Goal: Transaction & Acquisition: Obtain resource

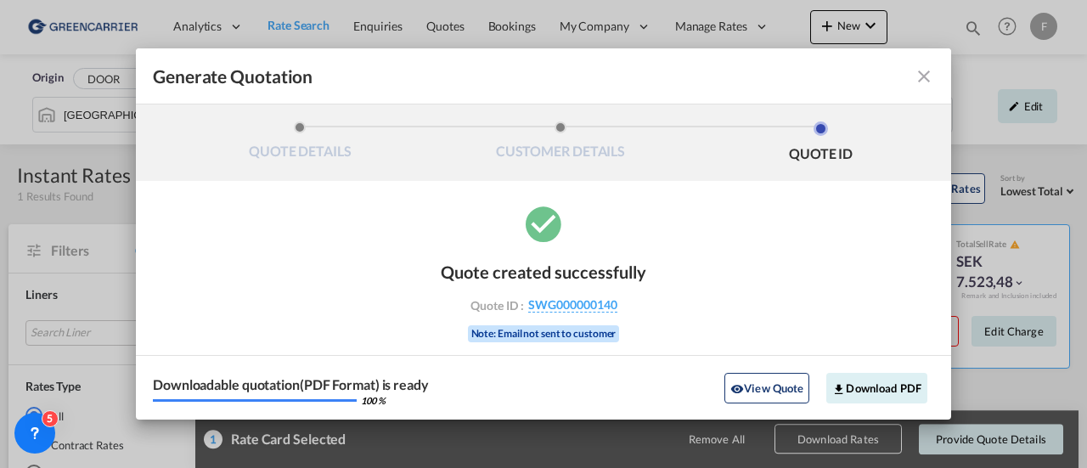
click at [929, 79] on md-icon "icon-close fg-AAA8AD cursor m-0" at bounding box center [924, 76] width 20 height 20
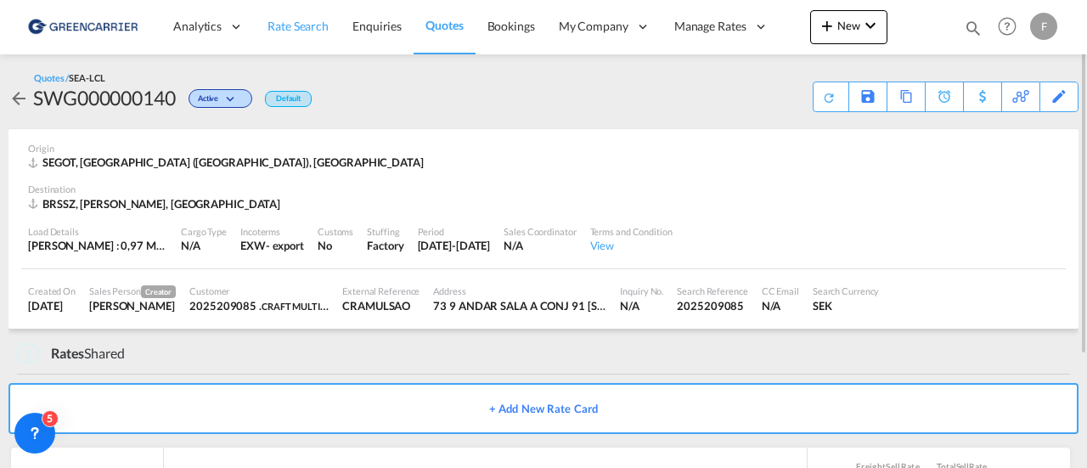
click at [293, 29] on span "Rate Search" at bounding box center [298, 26] width 61 height 14
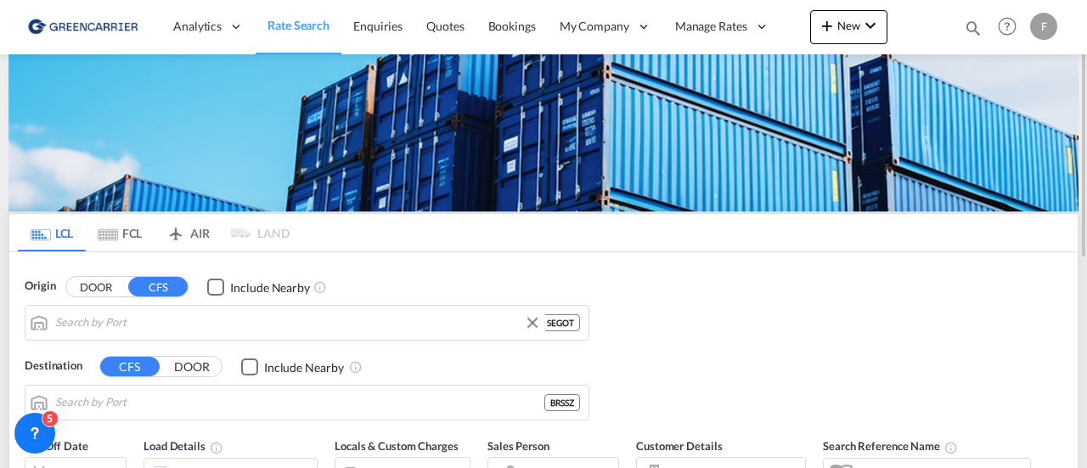
type input "[GEOGRAPHIC_DATA] ([GEOGRAPHIC_DATA]), [GEOGRAPHIC_DATA]"
type input "Santos, BRSSZ"
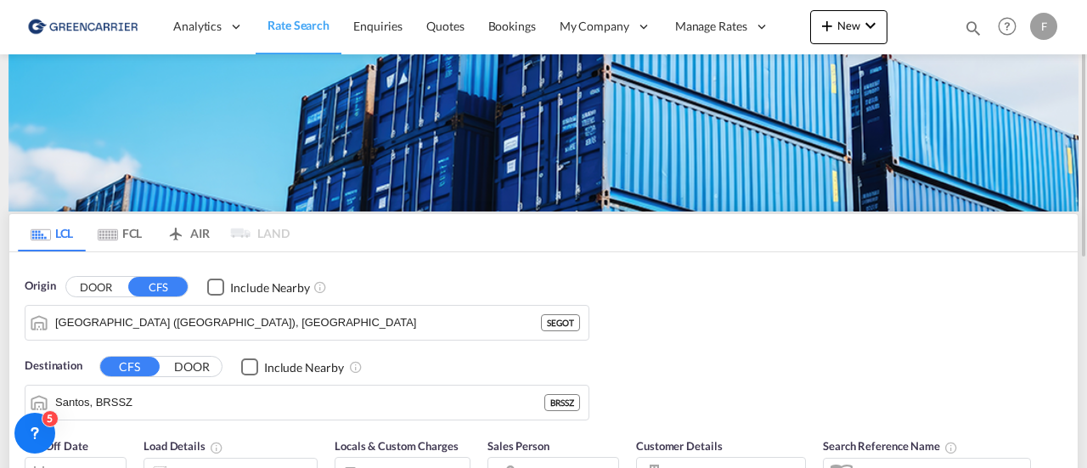
click at [93, 280] on button "DOOR" at bounding box center [95, 287] width 59 height 20
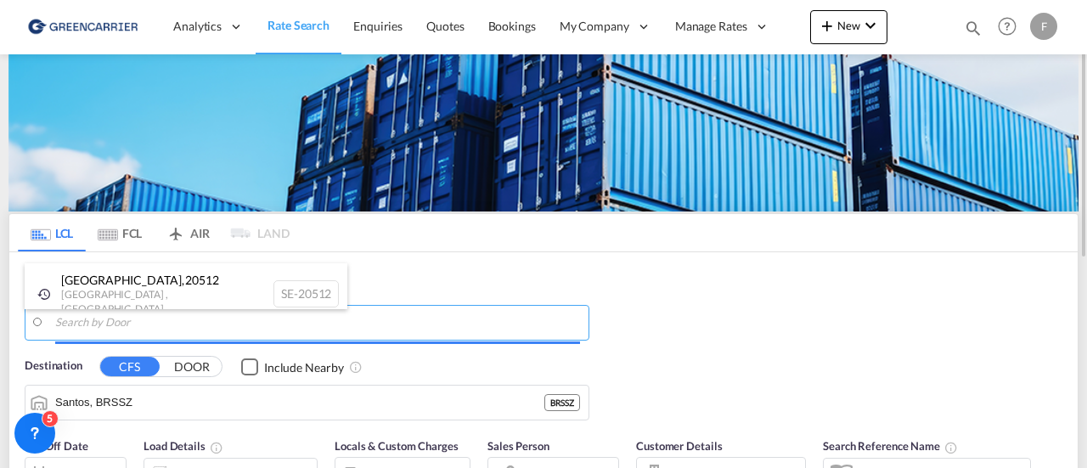
click at [182, 322] on body "Analytics Reports Dashboard Rate Search Enquiries Quotes Bookings" at bounding box center [543, 234] width 1087 height 468
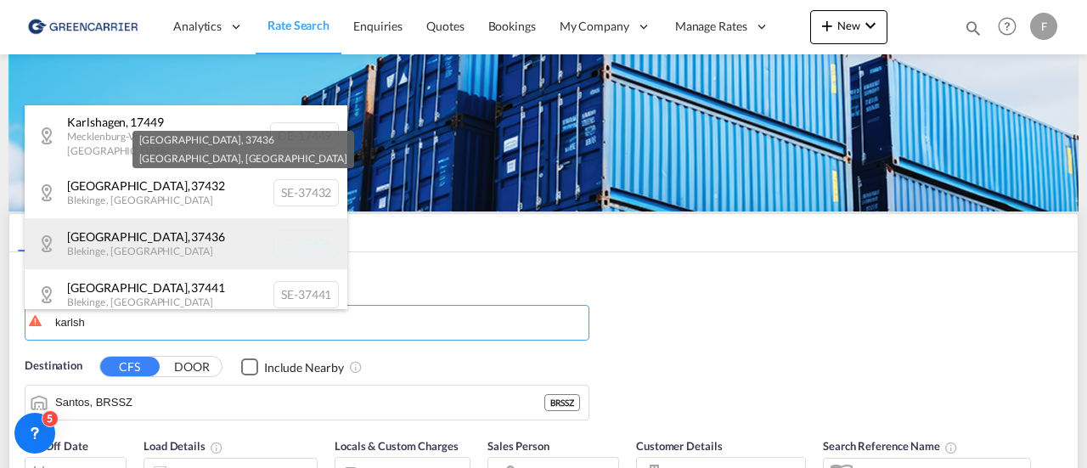
click at [166, 225] on div "[GEOGRAPHIC_DATA] , 37436 [GEOGRAPHIC_DATA] , [GEOGRAPHIC_DATA] SE-37436" at bounding box center [186, 243] width 323 height 51
type input "SE-37436, [GEOGRAPHIC_DATA], [GEOGRAPHIC_DATA]"
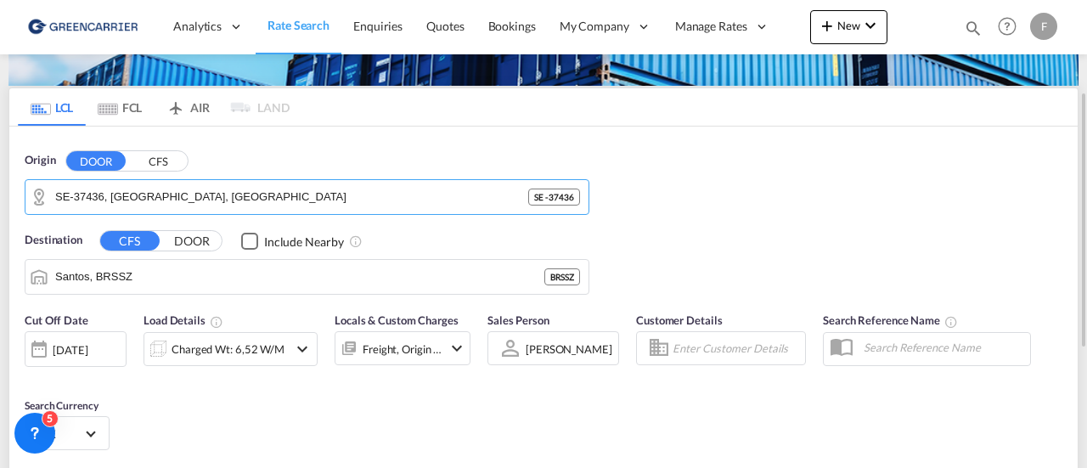
scroll to position [140, 0]
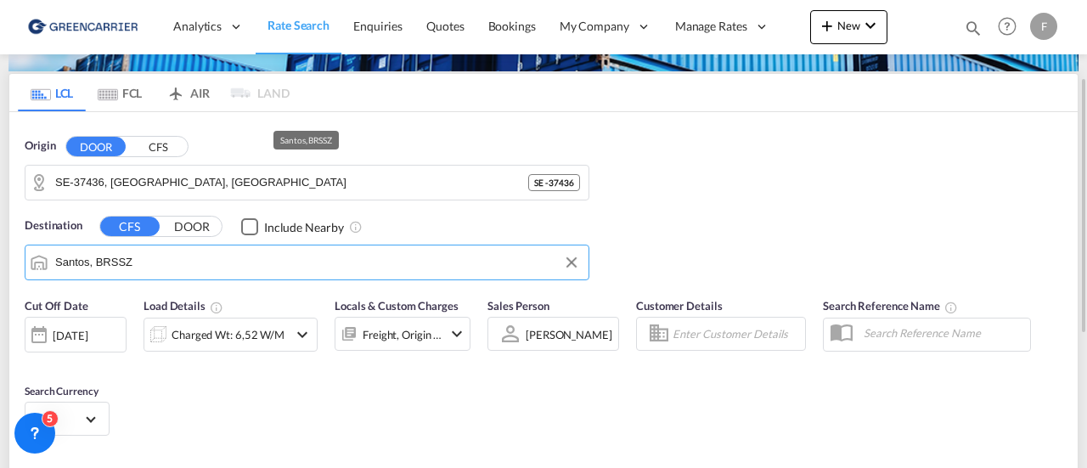
click at [161, 259] on input "Santos, BRSSZ" at bounding box center [317, 262] width 525 height 25
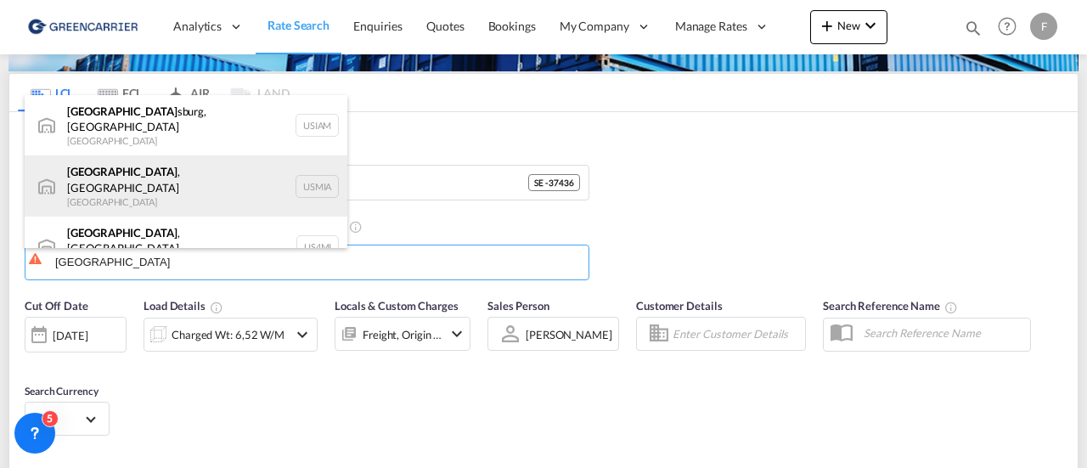
click at [121, 168] on div "[GEOGRAPHIC_DATA] , [GEOGRAPHIC_DATA] [GEOGRAPHIC_DATA] USMIA" at bounding box center [186, 185] width 323 height 61
type input "[GEOGRAPHIC_DATA], [GEOGRAPHIC_DATA], [GEOGRAPHIC_DATA]"
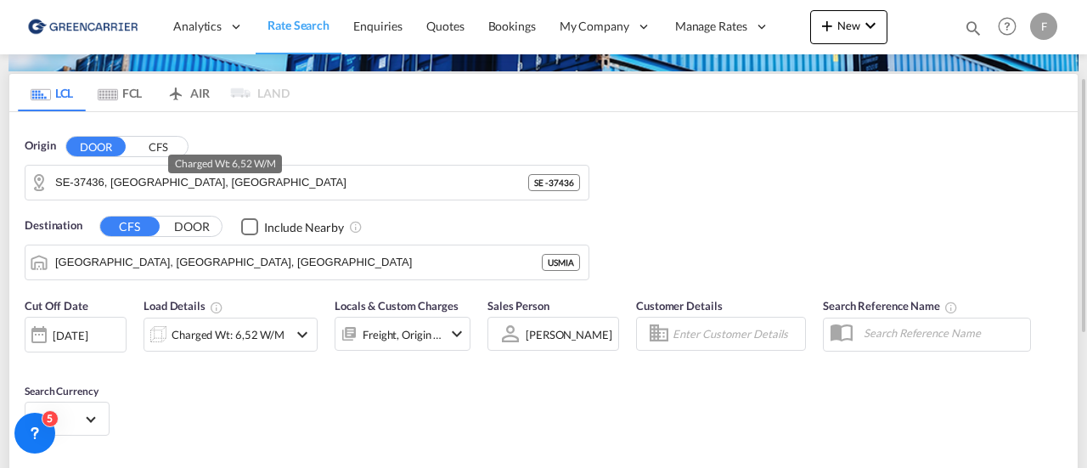
click at [207, 336] on div "Charged Wt: 6,52 W/M" at bounding box center [228, 335] width 113 height 24
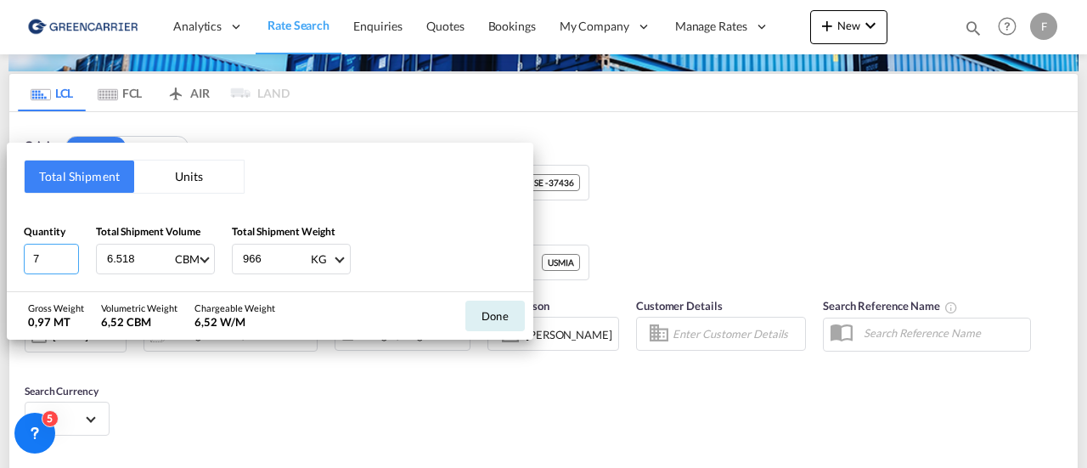
click at [48, 261] on input "7" at bounding box center [51, 259] width 55 height 31
type input "3"
type input "3.624"
click at [273, 258] on input "966" at bounding box center [275, 259] width 68 height 29
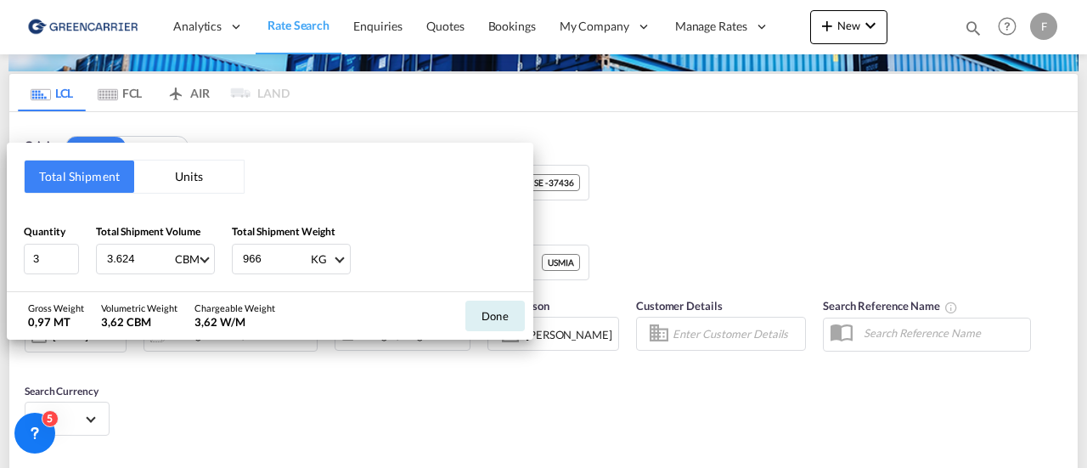
drag, startPoint x: 273, startPoint y: 258, endPoint x: 166, endPoint y: 271, distance: 106.9
click at [166, 271] on div "Quantity 3 Total Shipment Volume 3.624 CBM CBM CFT Total Shipment Weight 966 KG…" at bounding box center [270, 248] width 493 height 51
type input "405"
click at [471, 310] on button "Done" at bounding box center [494, 316] width 59 height 31
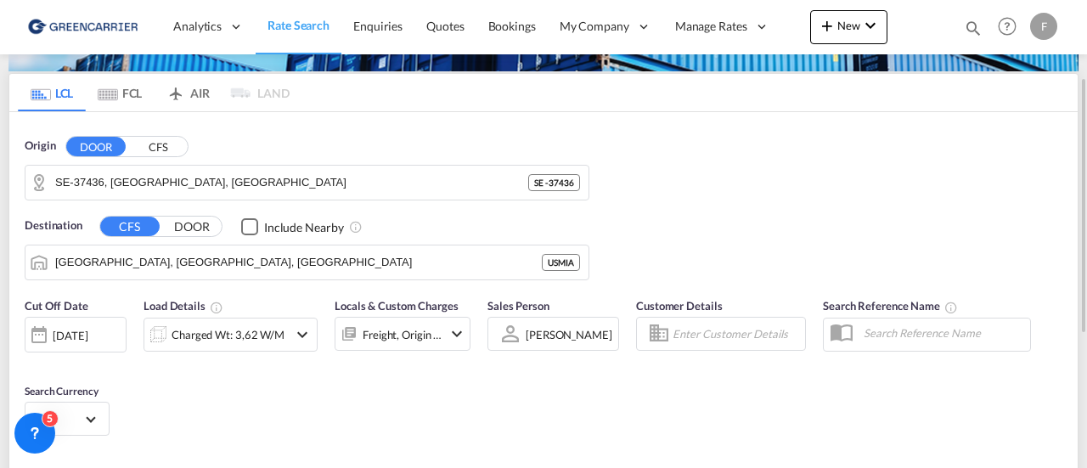
click at [705, 328] on input "Enter Customer Details" at bounding box center [736, 333] width 127 height 25
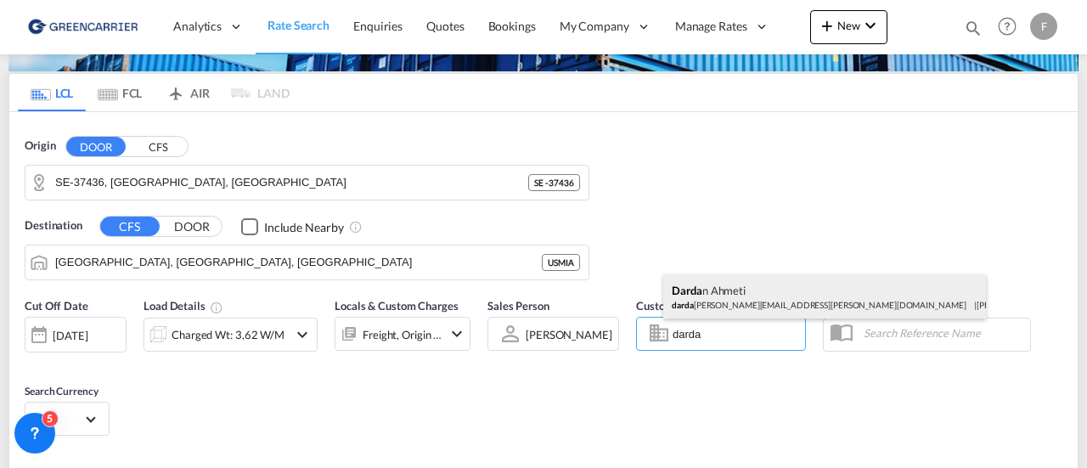
click at [717, 296] on div "[PERSON_NAME] darda [EMAIL_ADDRESS][PERSON_NAME][DOMAIN_NAME] | [PERSON_NAME] L…" at bounding box center [824, 296] width 323 height 44
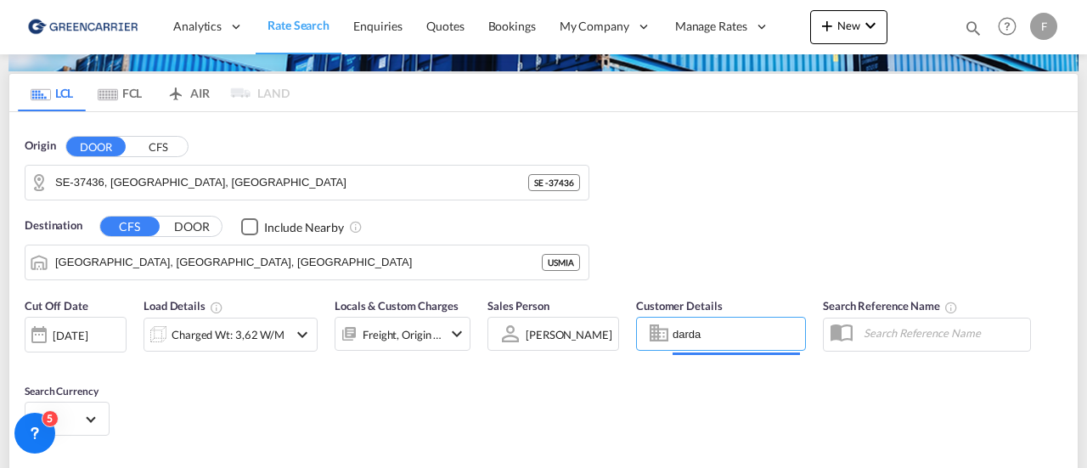
type input "[PERSON_NAME] Linieagenturer AB, [PERSON_NAME], [EMAIL_ADDRESS][PERSON_NAME][DO…"
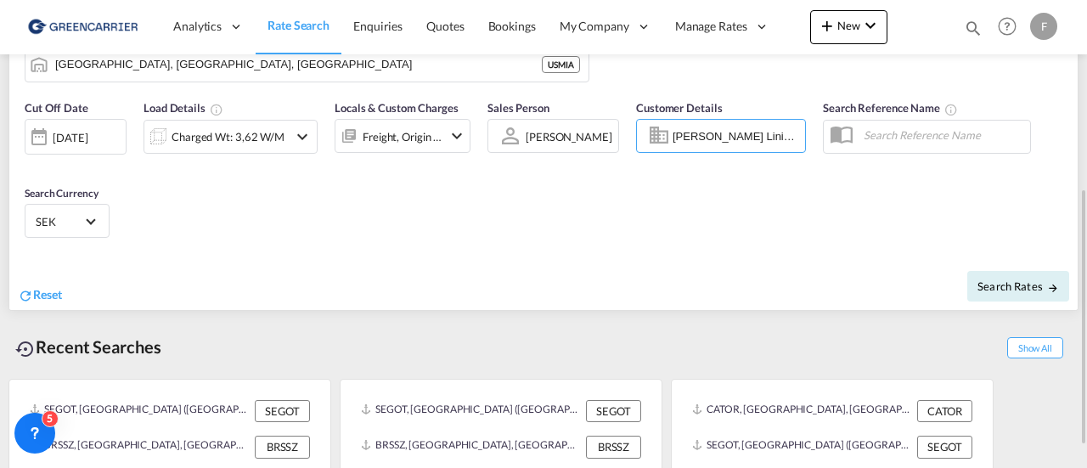
scroll to position [340, 0]
click at [995, 283] on span "Search Rates" at bounding box center [1019, 285] width 82 height 14
type input "37436 to USMIA / [DATE]"
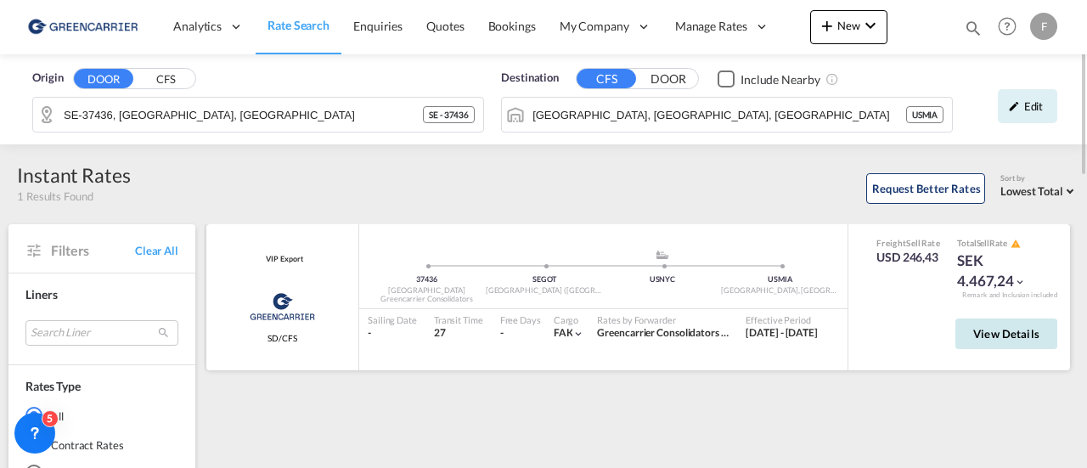
click at [1017, 335] on span "View Details" at bounding box center [1006, 334] width 66 height 14
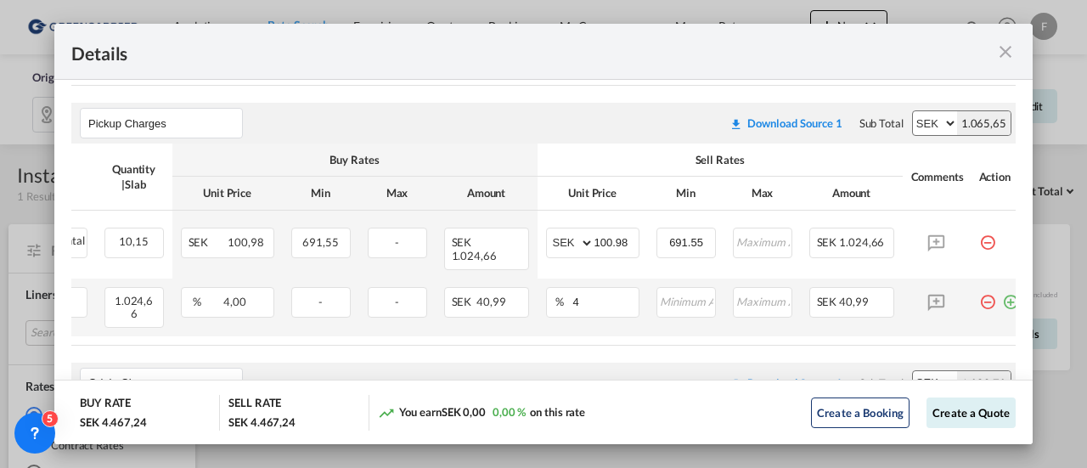
scroll to position [0, 288]
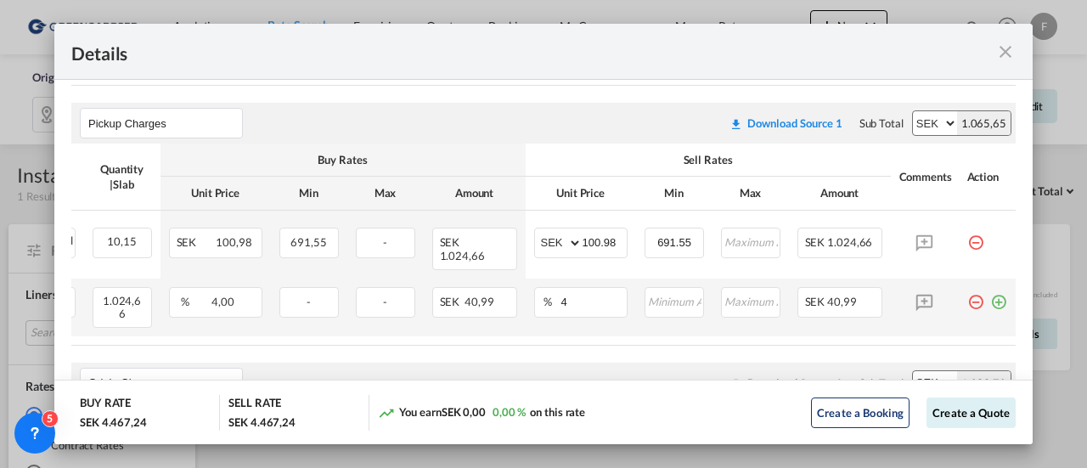
click at [967, 296] on md-icon "icon-minus-circle-outline red-400-fg pt-7" at bounding box center [975, 295] width 17 height 17
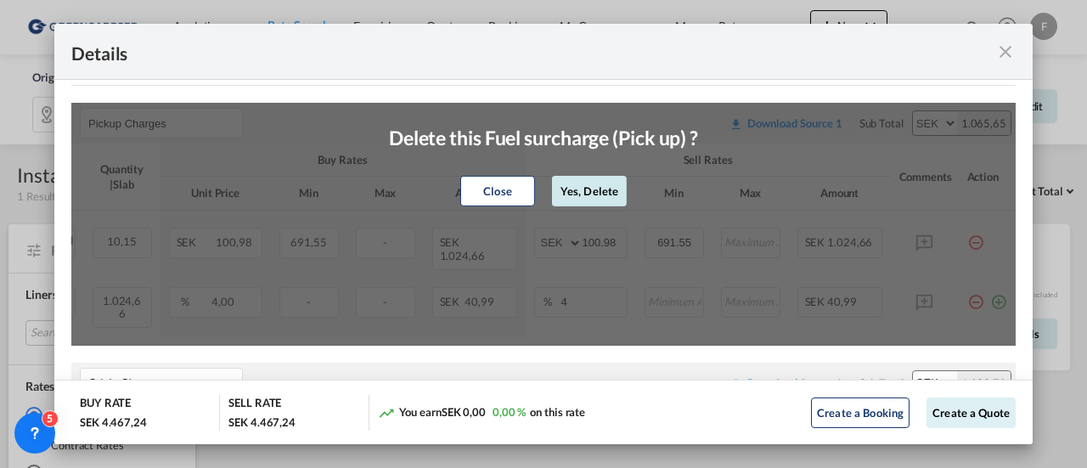
click at [597, 188] on button "Yes, Delete" at bounding box center [589, 191] width 75 height 31
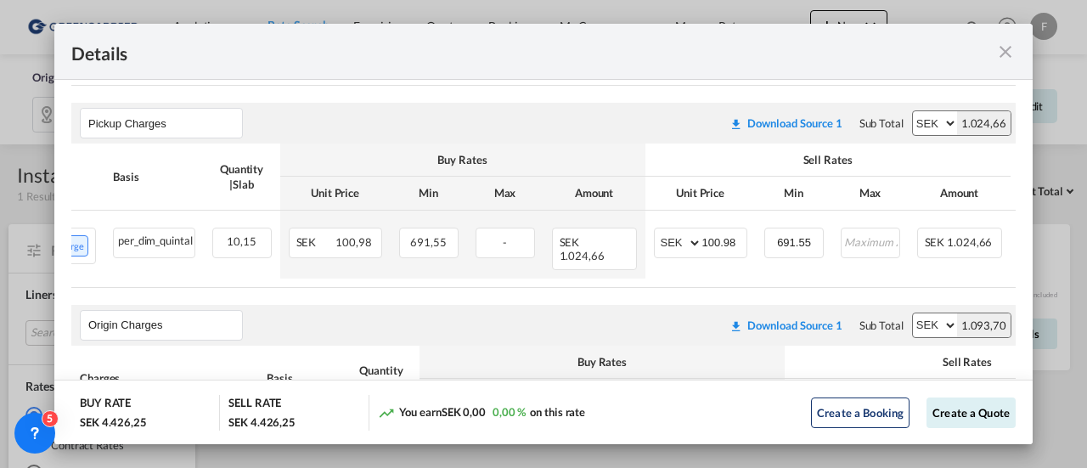
scroll to position [0, 142]
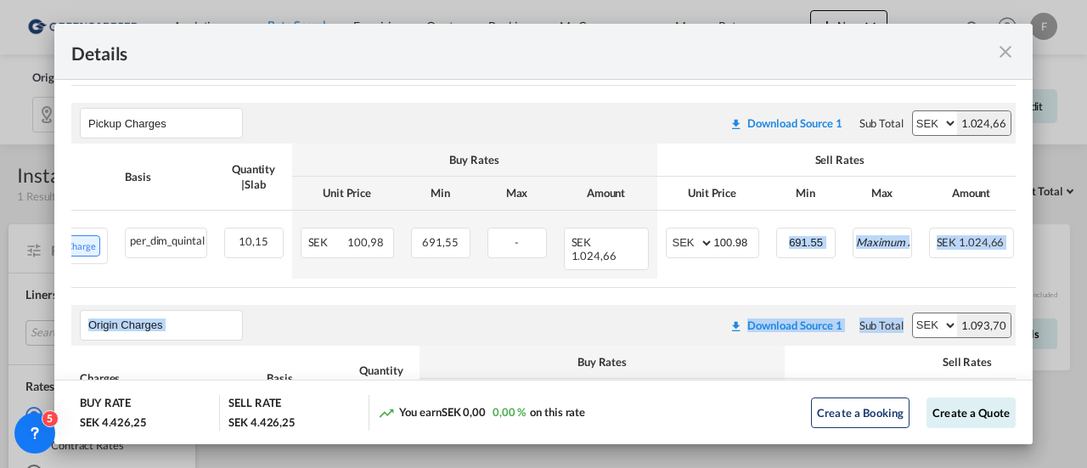
drag, startPoint x: 742, startPoint y: 285, endPoint x: 922, endPoint y: 312, distance: 182.0
click at [922, 312] on air-lcl-rate-modification "Main Freight Please enter leg name Leg Name Already Exists Download Source 1 Su…" at bounding box center [543, 317] width 945 height 936
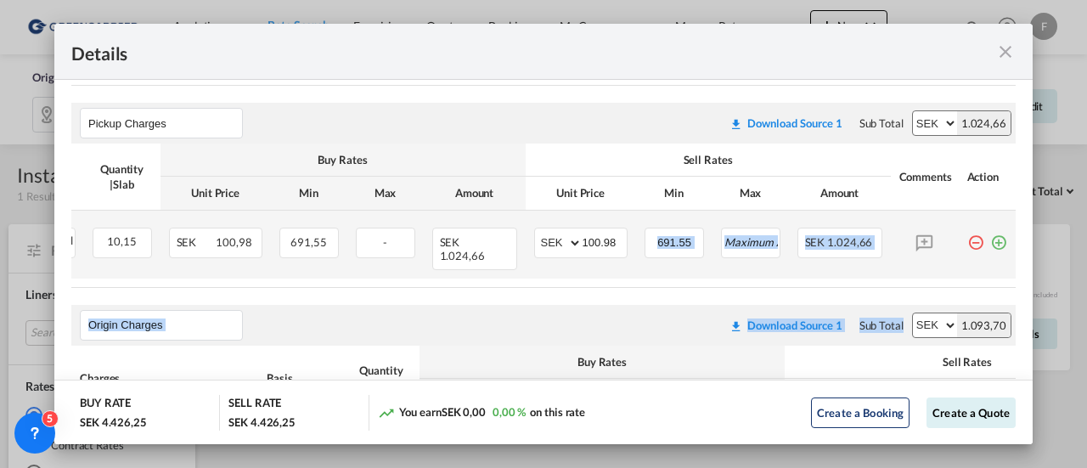
click at [990, 244] on md-icon "icon-plus-circle-outline green-400-fg" at bounding box center [998, 236] width 17 height 17
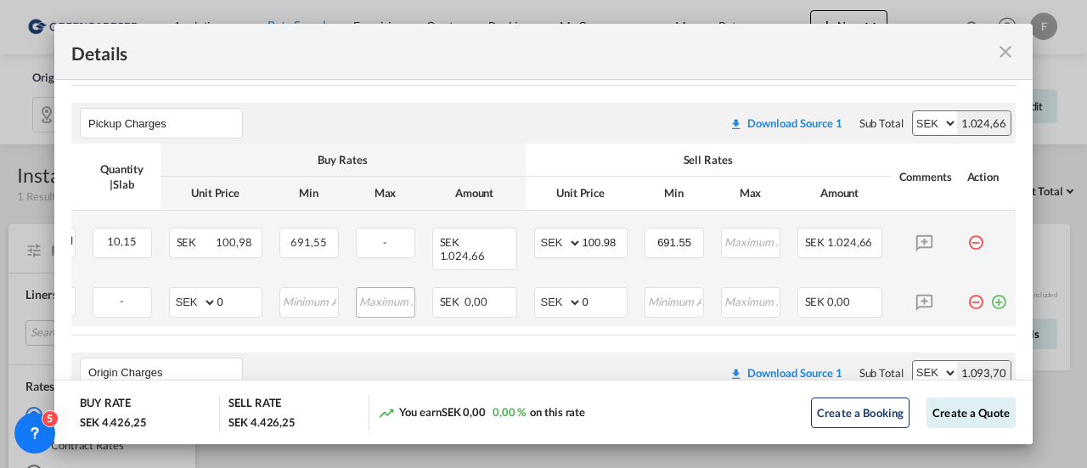
scroll to position [0, 0]
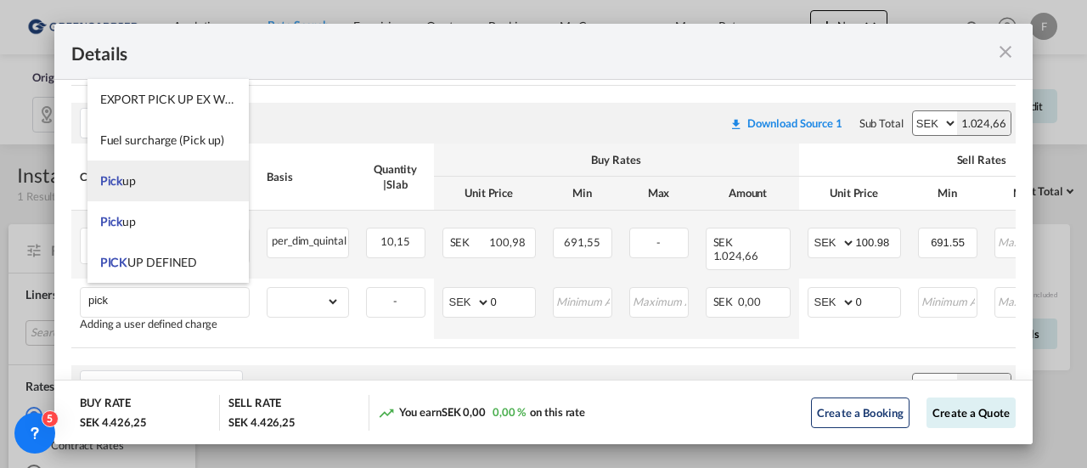
type input "pick"
click at [146, 184] on li "Pick up" at bounding box center [168, 181] width 162 height 41
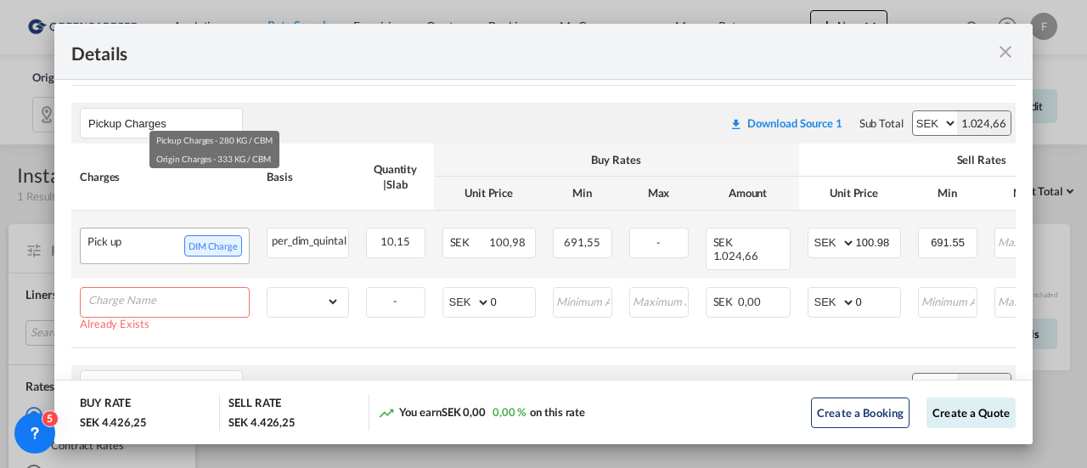
click at [217, 252] on span "DIM Charge" at bounding box center [213, 245] width 58 height 21
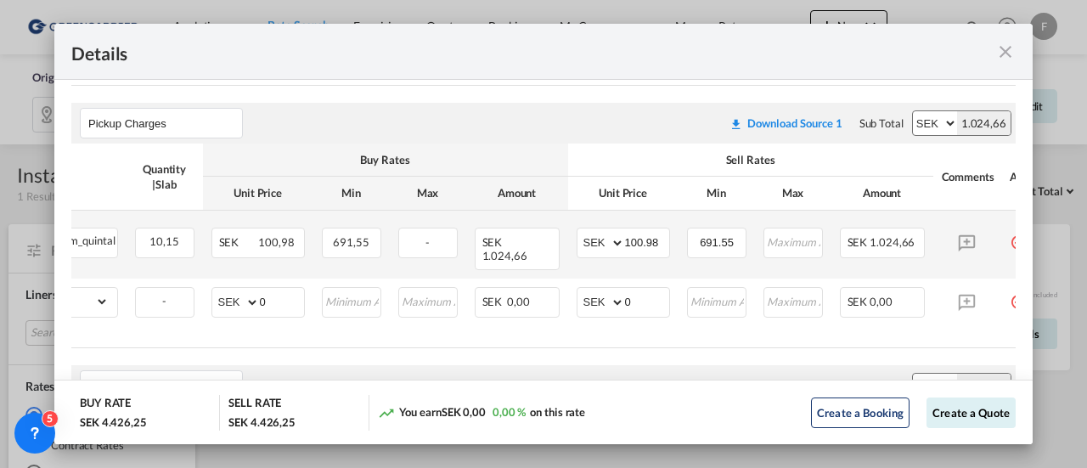
scroll to position [0, 288]
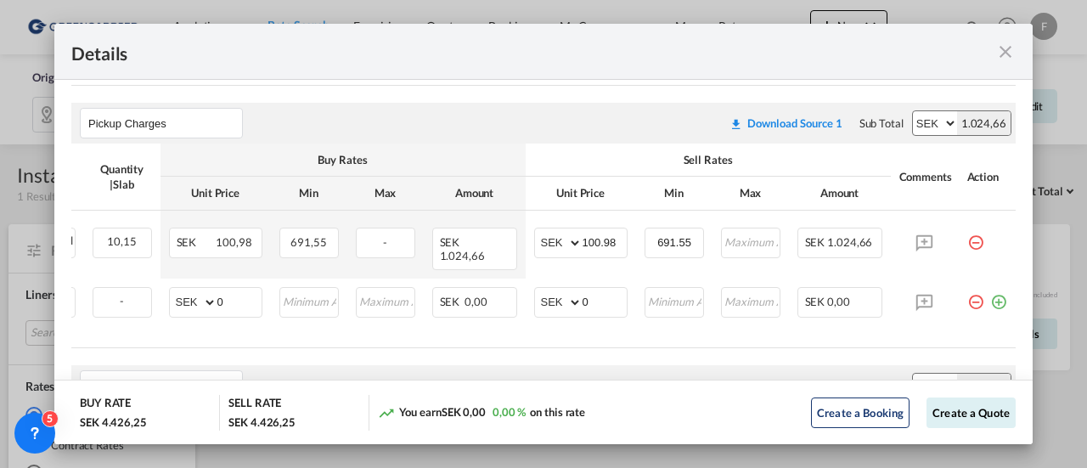
click at [967, 241] on md-icon "icon-minus-circle-outline red-400-fg pt-7" at bounding box center [975, 236] width 17 height 17
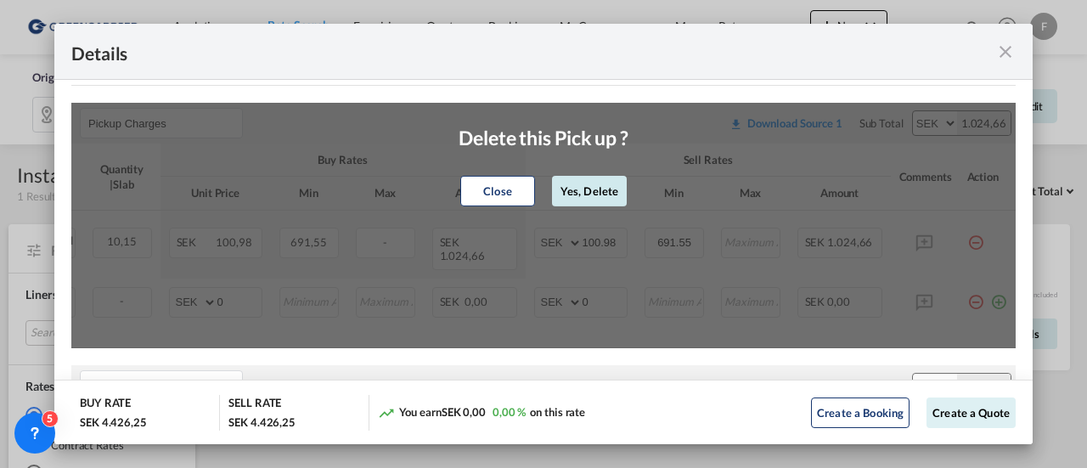
click at [576, 188] on button "Yes, Delete" at bounding box center [589, 191] width 75 height 31
type input "0"
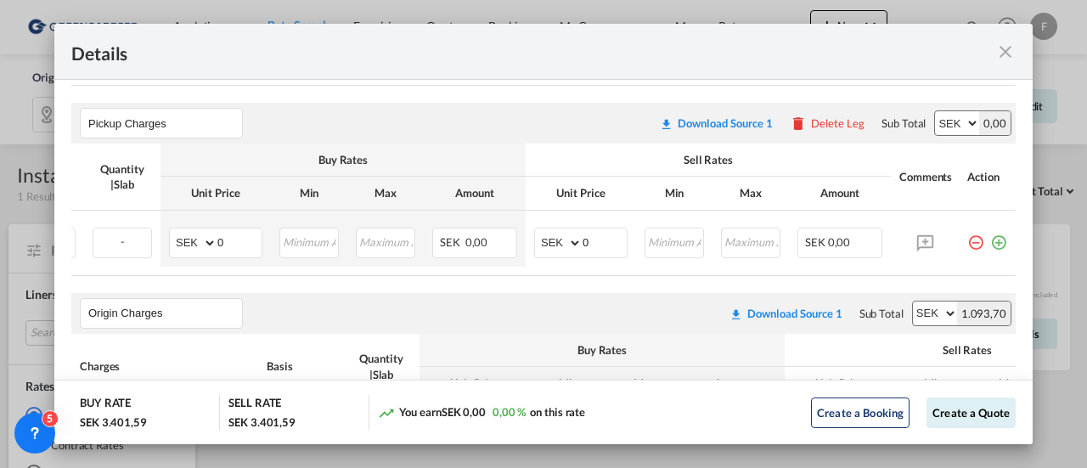
scroll to position [0, 274]
click at [990, 242] on md-icon "icon-plus-circle-outline green-400-fg" at bounding box center [998, 236] width 17 height 17
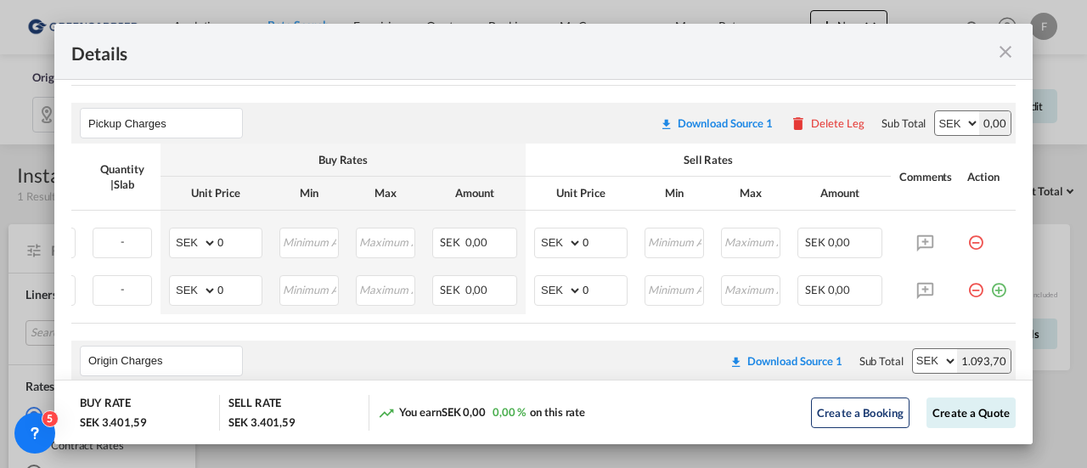
scroll to position [0, 0]
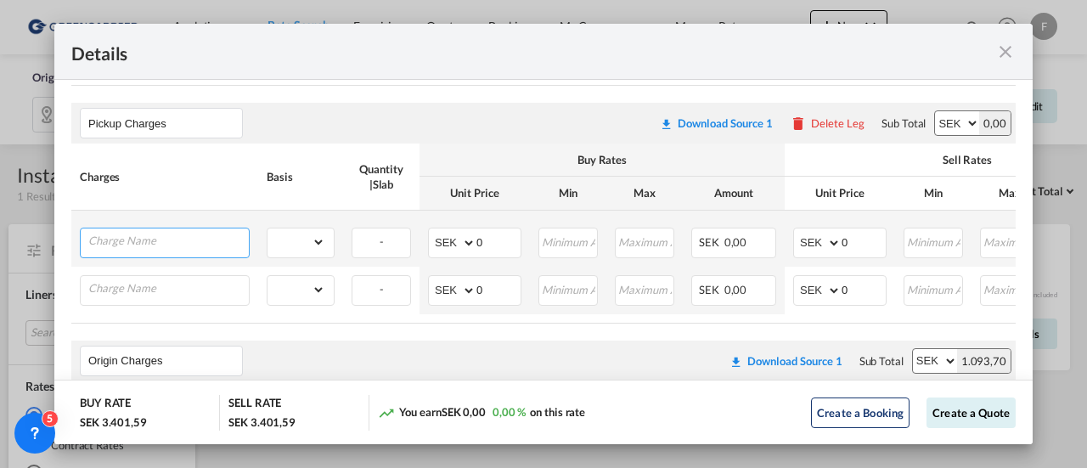
click at [153, 249] on input "Charge Name" at bounding box center [168, 240] width 161 height 25
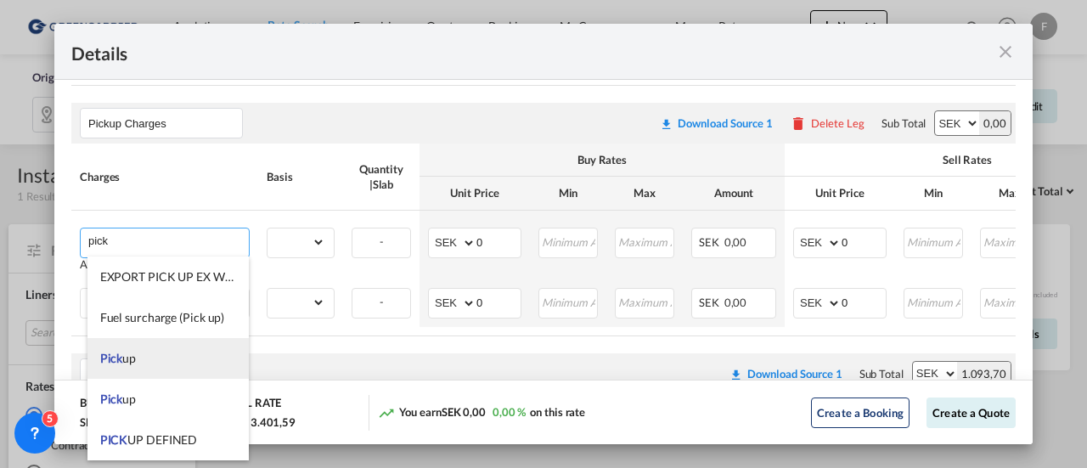
click at [138, 351] on li "Pick up" at bounding box center [168, 358] width 162 height 41
type input "Pick up"
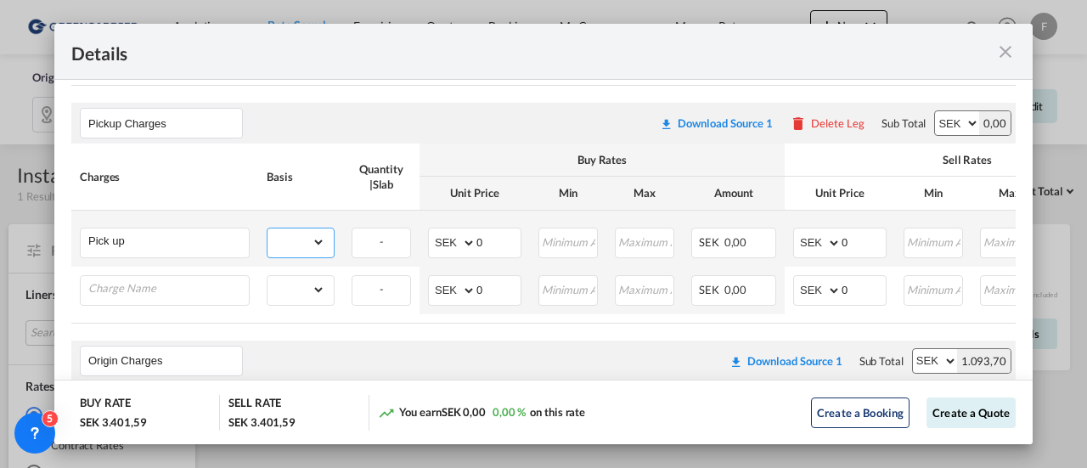
click at [314, 242] on select "gross_weight volumetric_weight per_shipment per_bl % on pickup per_km per_hawb …" at bounding box center [297, 241] width 58 height 27
select select "per_shipment"
click at [268, 230] on select "gross_weight volumetric_weight per_shipment per_bl % on pickup per_km per_hawb …" at bounding box center [297, 241] width 58 height 27
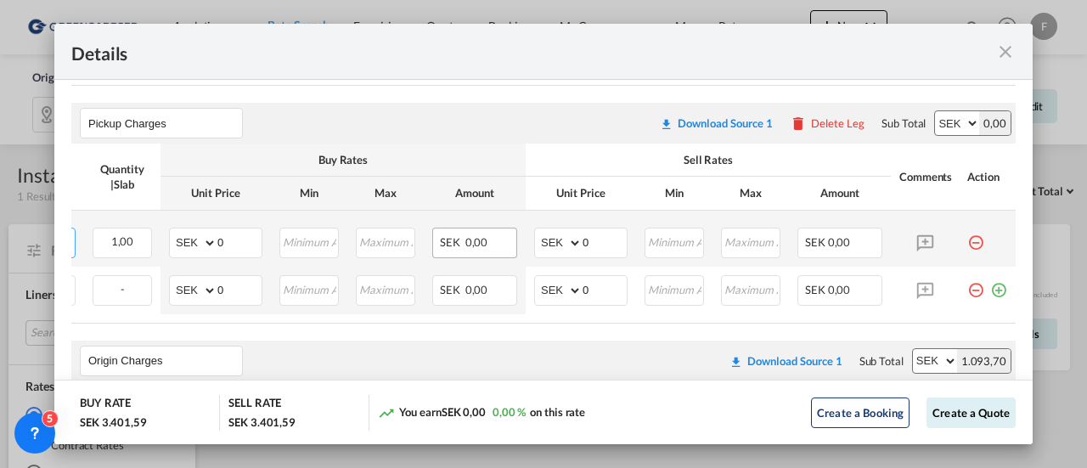
scroll to position [0, 274]
click at [586, 240] on input "0" at bounding box center [605, 240] width 44 height 25
drag, startPoint x: 589, startPoint y: 236, endPoint x: 524, endPoint y: 240, distance: 64.7
click at [534, 240] on md-input-container "AED AFN ALL AMD ANG AOA ARS AUD AWG AZN BAM BBD BDT BGN BHD BIF BMD BND [PERSON…" at bounding box center [580, 243] width 93 height 31
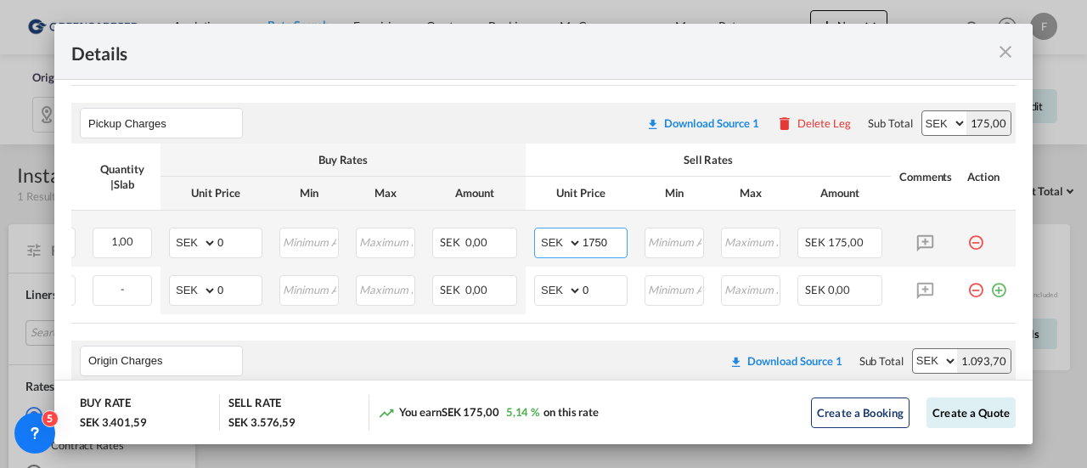
type input "1750"
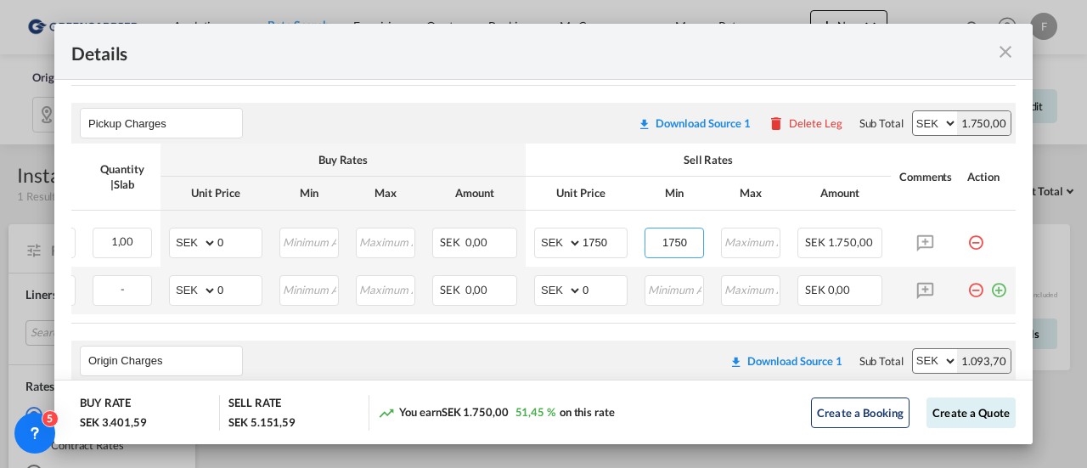
scroll to position [0, 0]
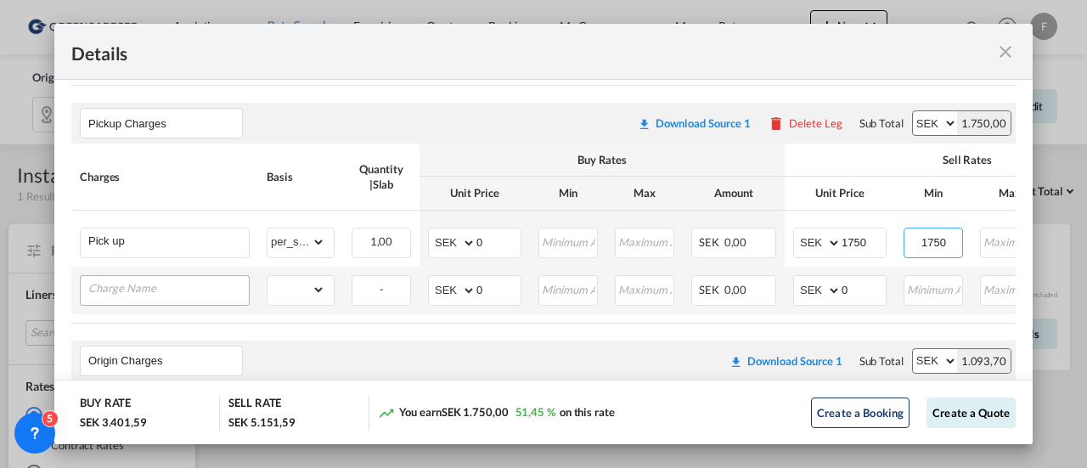
type input "1750"
click at [138, 288] on input "Charge Name" at bounding box center [168, 288] width 161 height 25
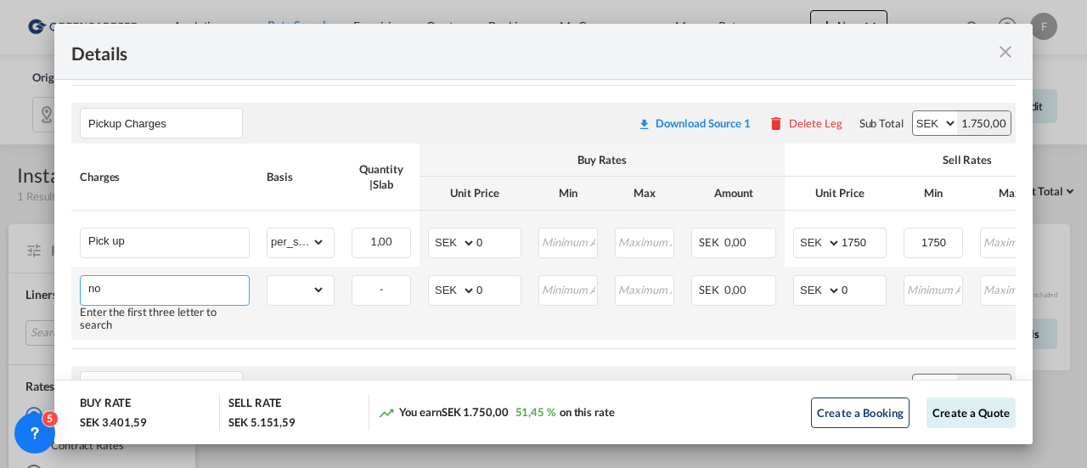
type input "n"
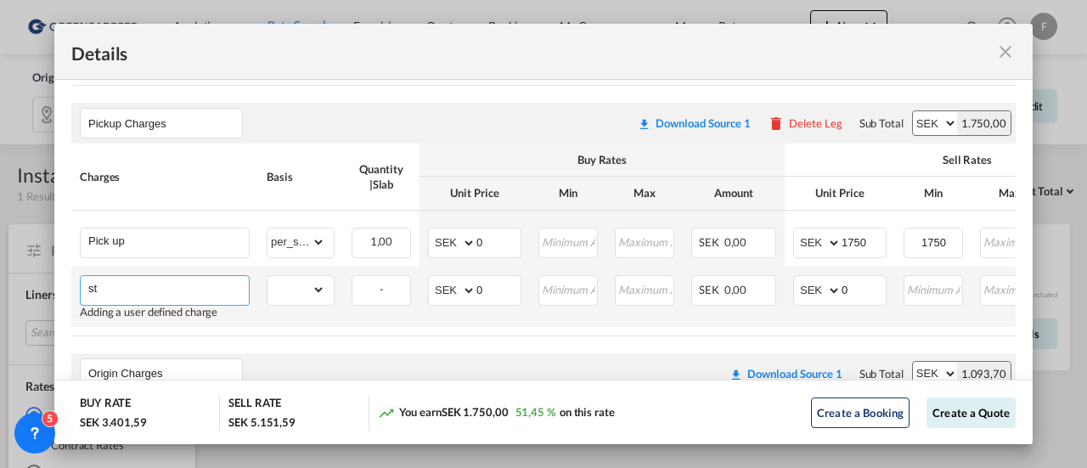
type input "s"
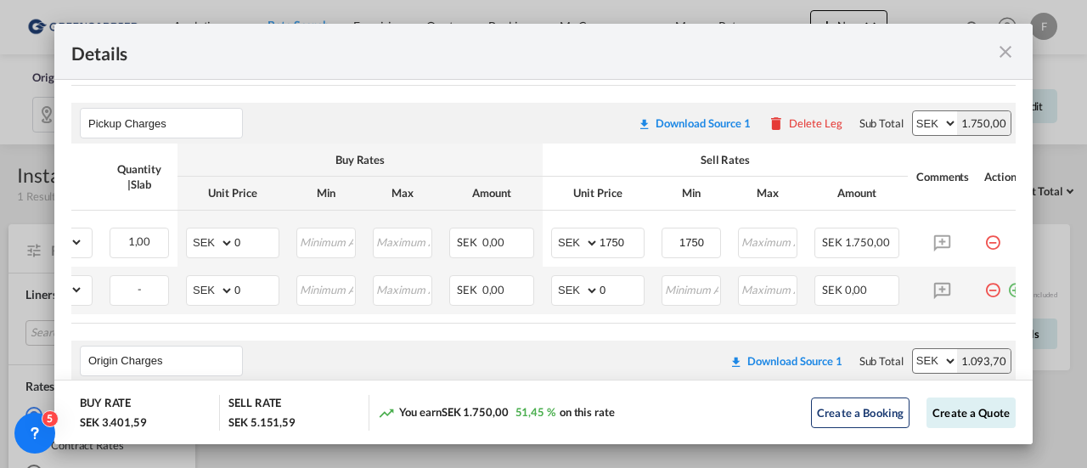
scroll to position [0, 274]
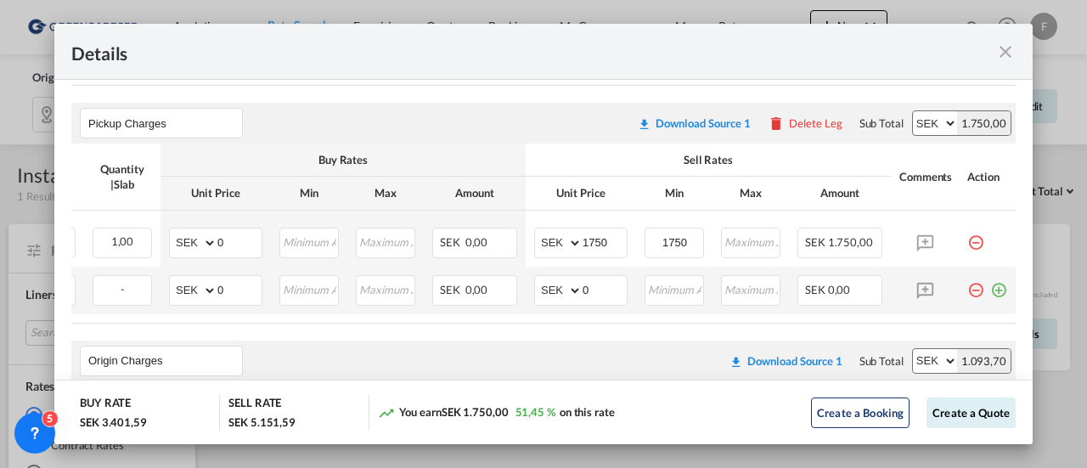
click at [967, 290] on md-icon "icon-minus-circle-outline red-400-fg pt-7" at bounding box center [975, 283] width 17 height 17
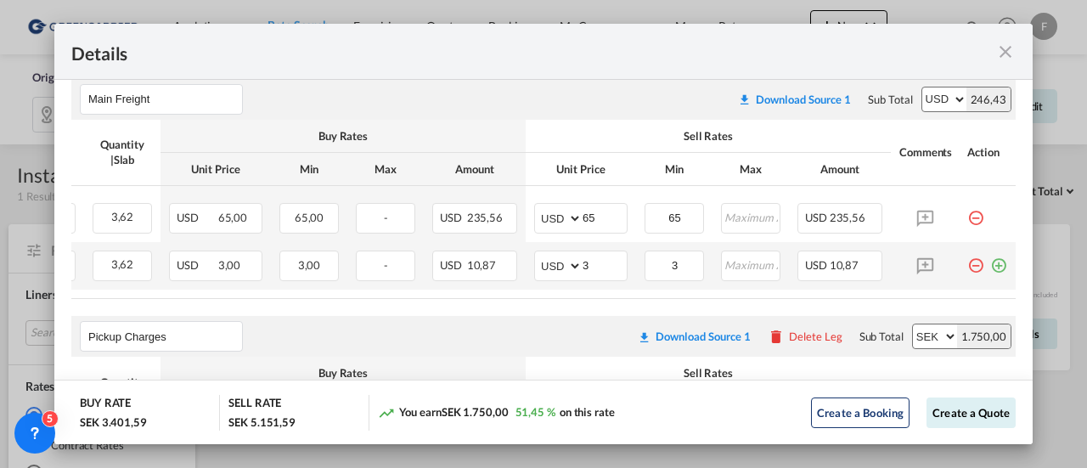
click at [990, 264] on md-icon "icon-plus-circle-outline green-400-fg" at bounding box center [998, 259] width 17 height 17
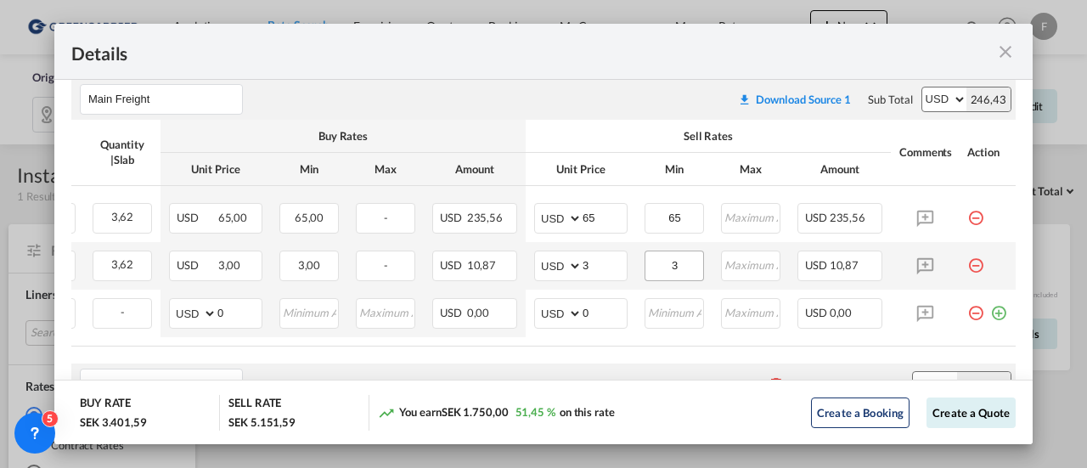
scroll to position [0, 0]
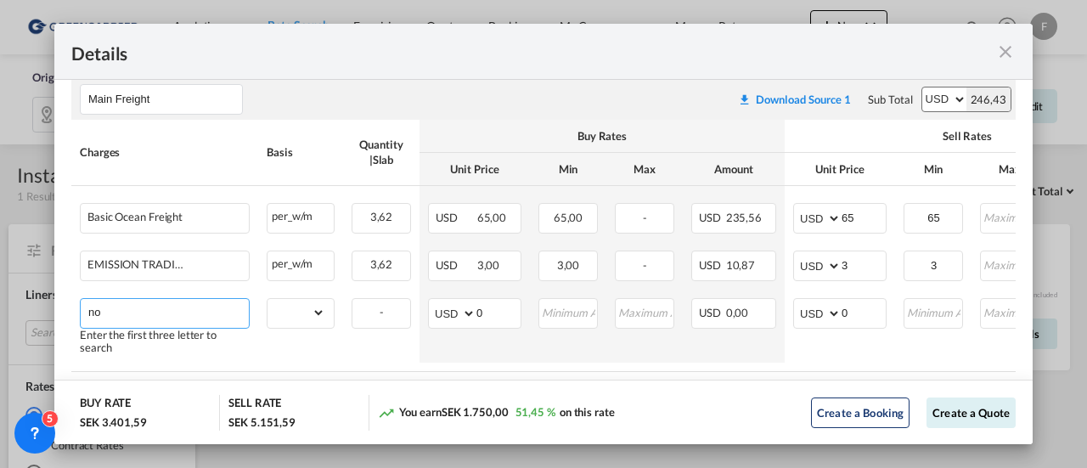
type input "n"
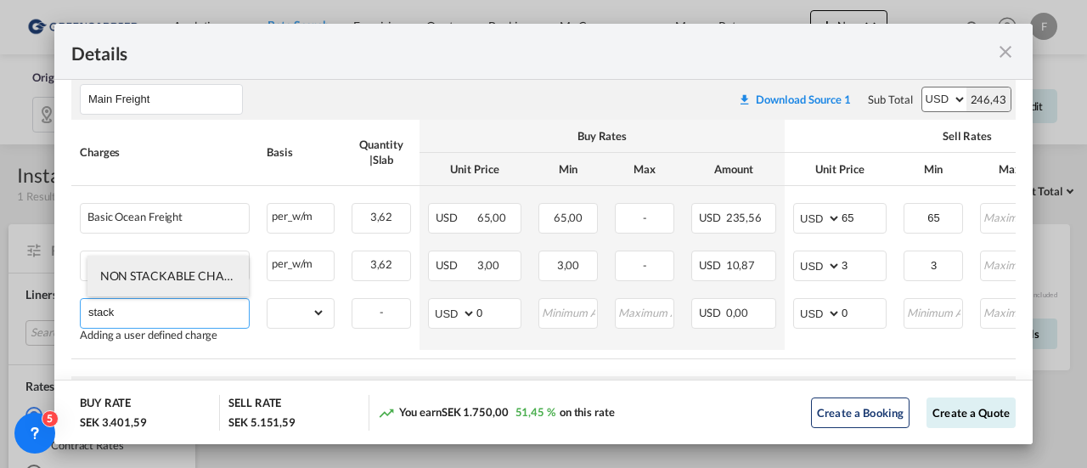
click at [168, 274] on span "NON STACKABLE CHARGES" at bounding box center [176, 275] width 153 height 14
type input "NON STACKABLE CHARGES"
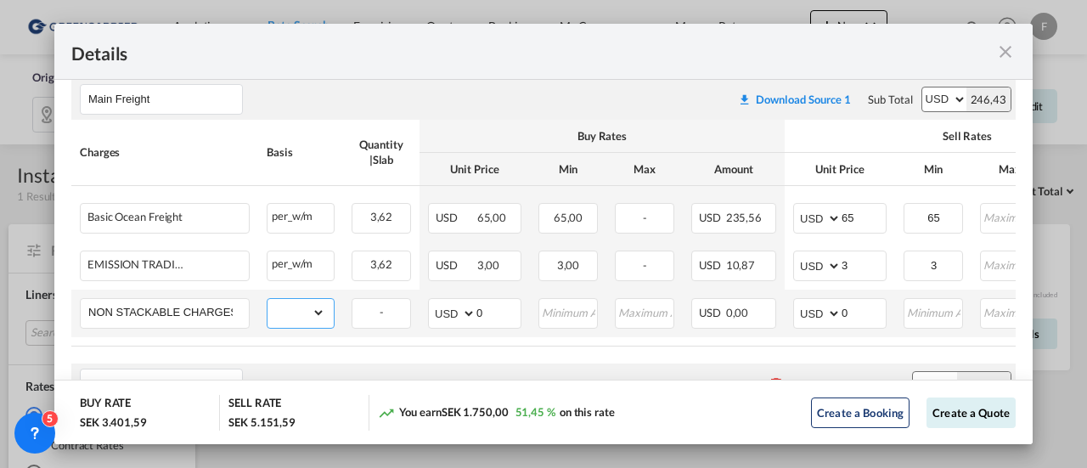
click at [281, 312] on select "gross_weight volumetric_weight per_shipment per_bl per_km per_hawb per_kg flat …" at bounding box center [297, 312] width 58 height 27
select select "per_shipment"
click at [268, 299] on select "gross_weight volumetric_weight per_shipment per_bl per_km per_hawb per_kg flat …" at bounding box center [297, 312] width 58 height 27
click at [850, 310] on input "0" at bounding box center [864, 311] width 44 height 25
drag, startPoint x: 850, startPoint y: 310, endPoint x: 771, endPoint y: 312, distance: 79.0
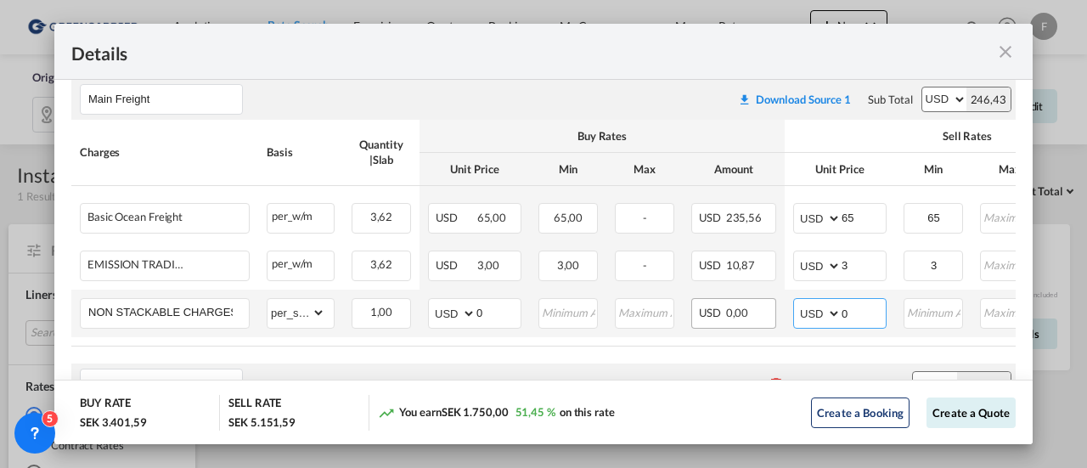
click at [771, 312] on tr "NON STACKABLE CHARGES Please Enter Already Exists gross_weight volumetric_weigh…" at bounding box center [673, 314] width 1204 height 48
type input "150"
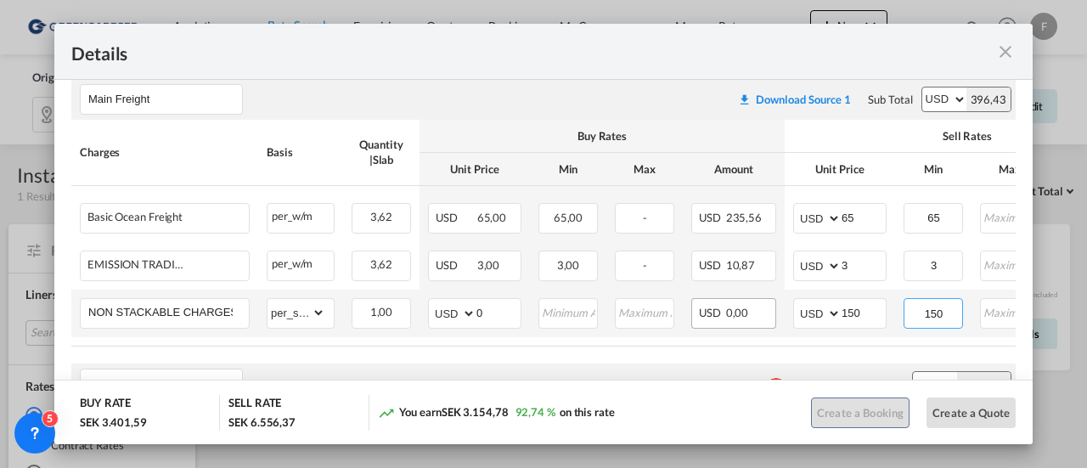
type input "150"
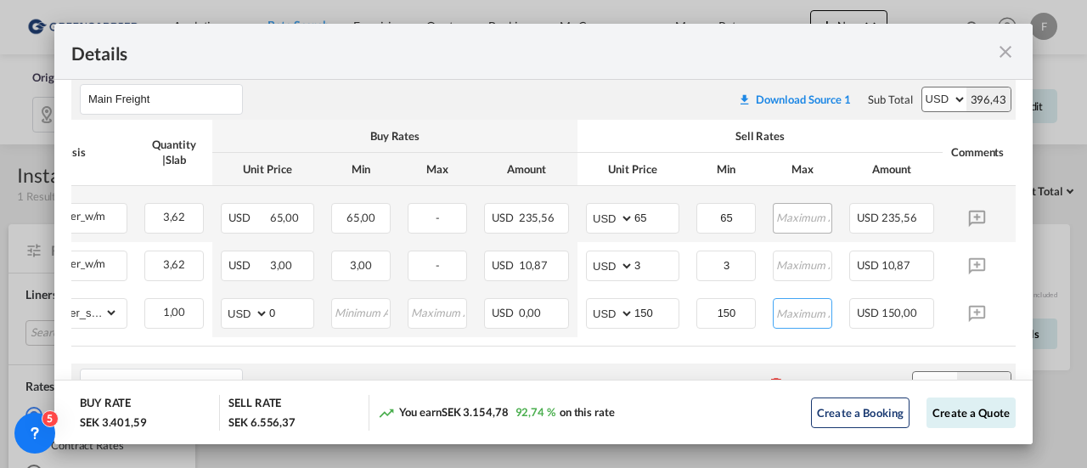
scroll to position [0, 209]
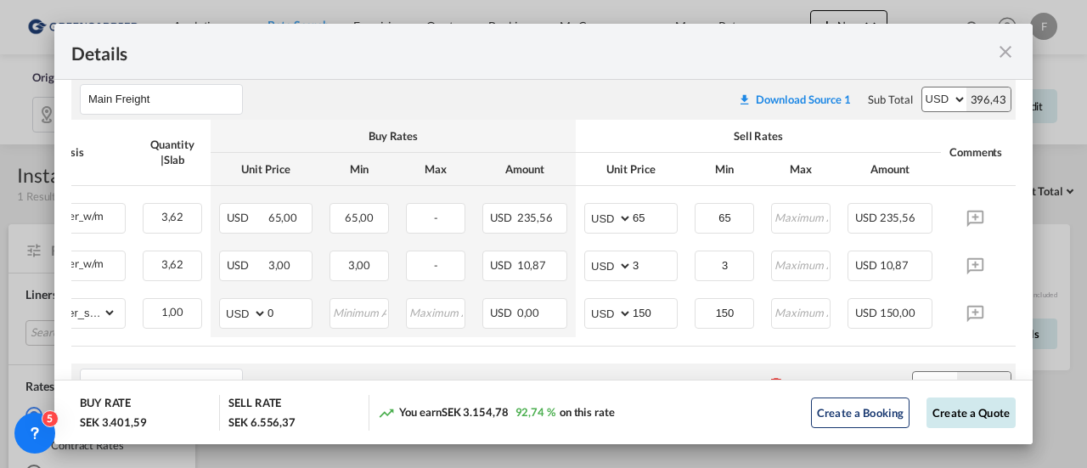
click at [939, 414] on button "Create a Quote" at bounding box center [971, 413] width 89 height 31
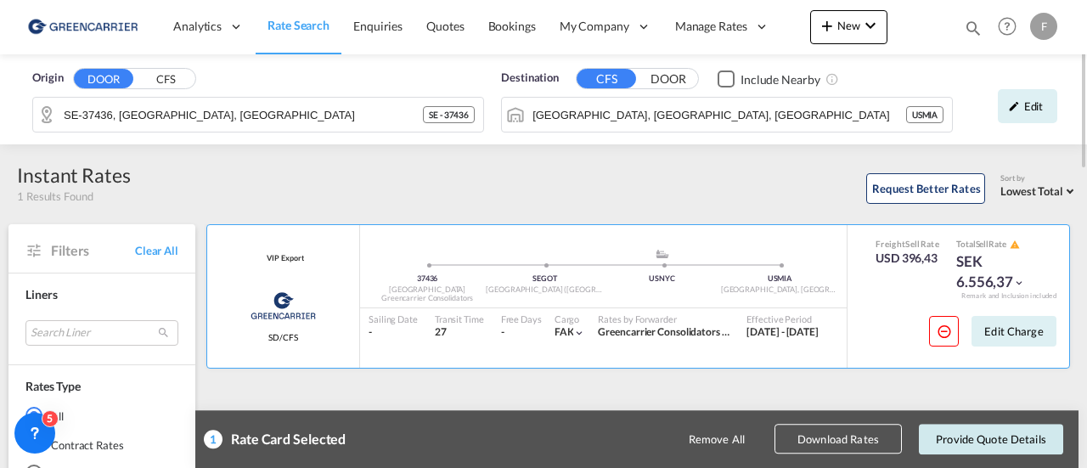
click at [952, 437] on button "Provide Quote Details" at bounding box center [991, 439] width 144 height 31
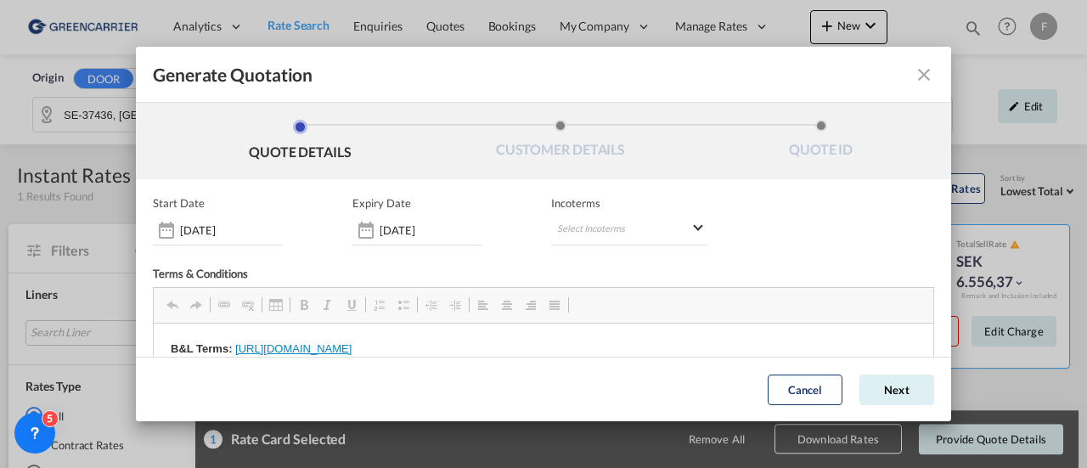
scroll to position [0, 0]
click at [865, 395] on button "Next" at bounding box center [897, 390] width 75 height 31
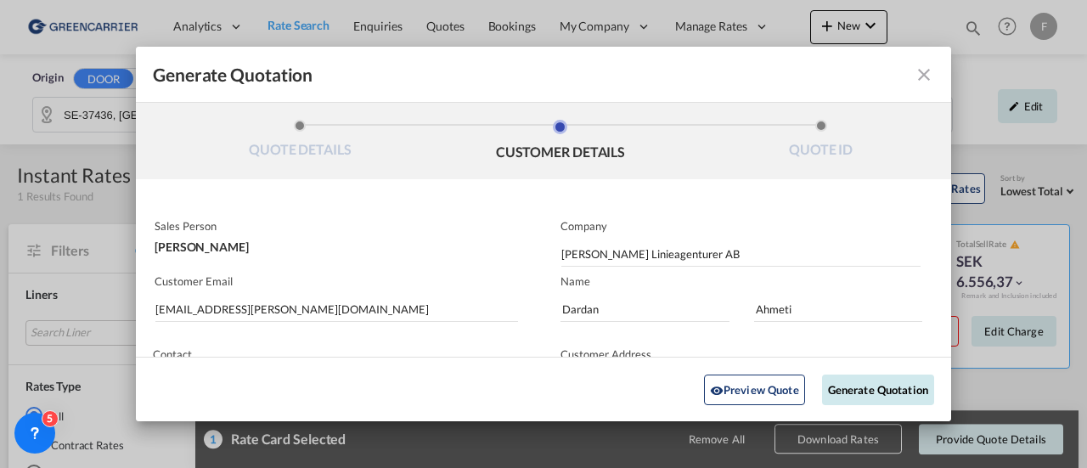
click at [865, 391] on button "Generate Quotation" at bounding box center [878, 389] width 112 height 31
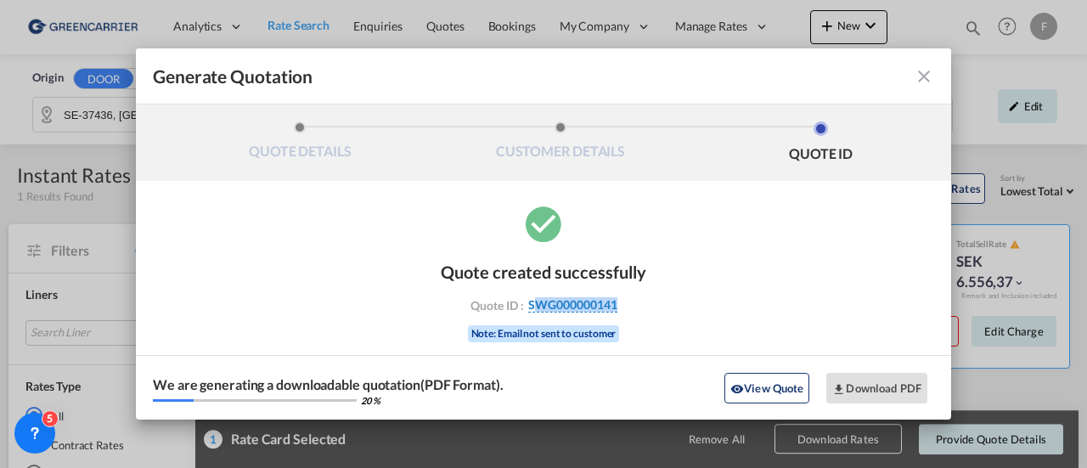
drag, startPoint x: 648, startPoint y: 301, endPoint x: 533, endPoint y: 300, distance: 114.7
click at [533, 300] on div "Quote created successfully Quote ID : SWG000000141 Note: Email not sent to cust…" at bounding box center [543, 310] width 815 height 217
click at [655, 290] on div "Quote created successfully Quote ID : SWG000000141 Note: Email not sent to cust…" at bounding box center [543, 310] width 815 height 217
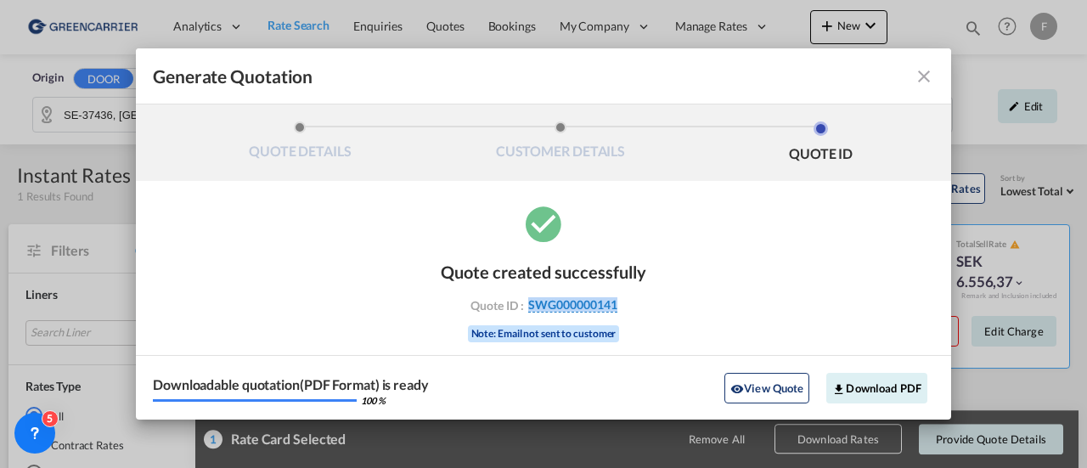
drag, startPoint x: 624, startPoint y: 310, endPoint x: 527, endPoint y: 310, distance: 96.8
click at [527, 310] on div "Quote ID : SWG000000141" at bounding box center [543, 304] width 197 height 15
copy span "SWG000000141"
click at [854, 381] on button "Download PDF" at bounding box center [876, 388] width 101 height 31
click at [922, 78] on md-icon "icon-close fg-AAA8AD cursor m-0" at bounding box center [924, 76] width 20 height 20
